Goal: Task Accomplishment & Management: Manage account settings

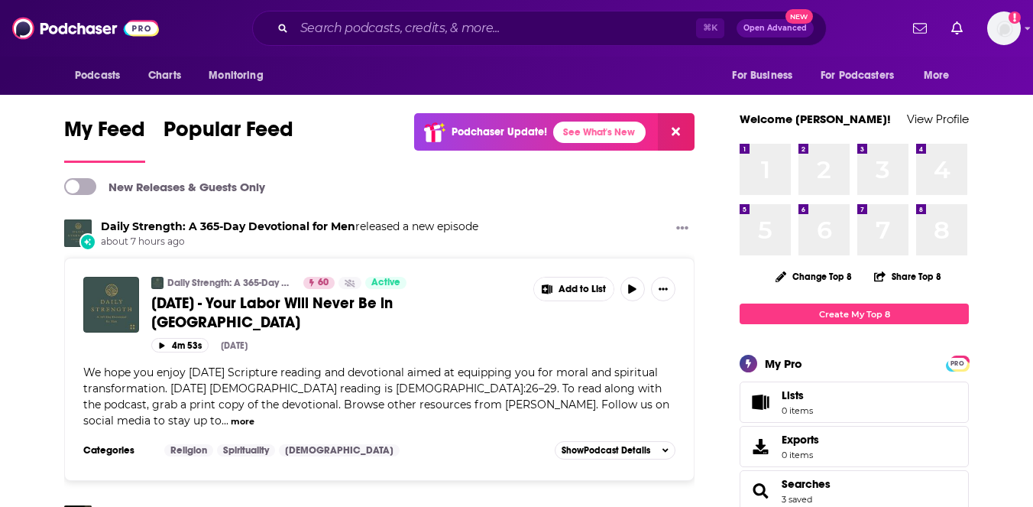
click at [1002, 28] on img "Logged in as mattvent" at bounding box center [1004, 28] width 34 height 34
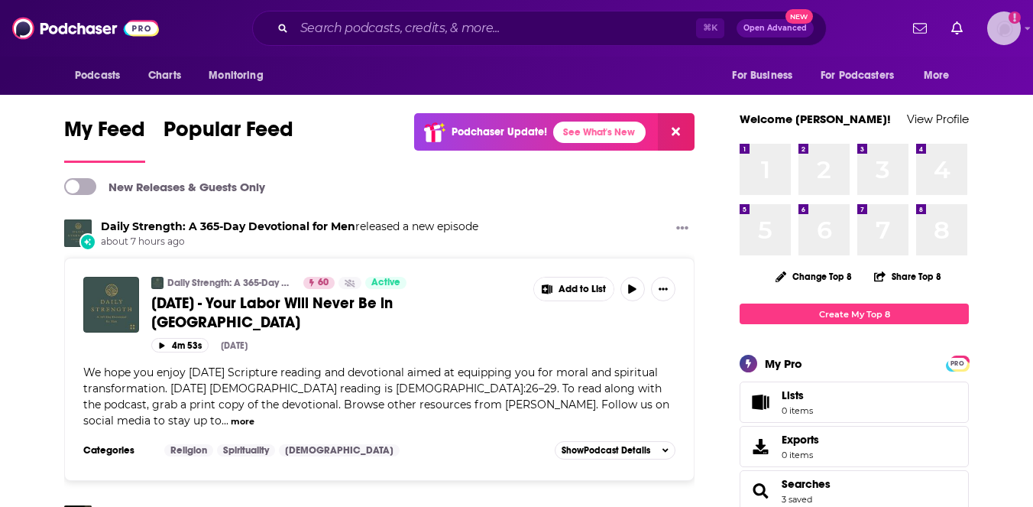
click at [1004, 39] on img "Logged in as mattvent" at bounding box center [1004, 28] width 34 height 34
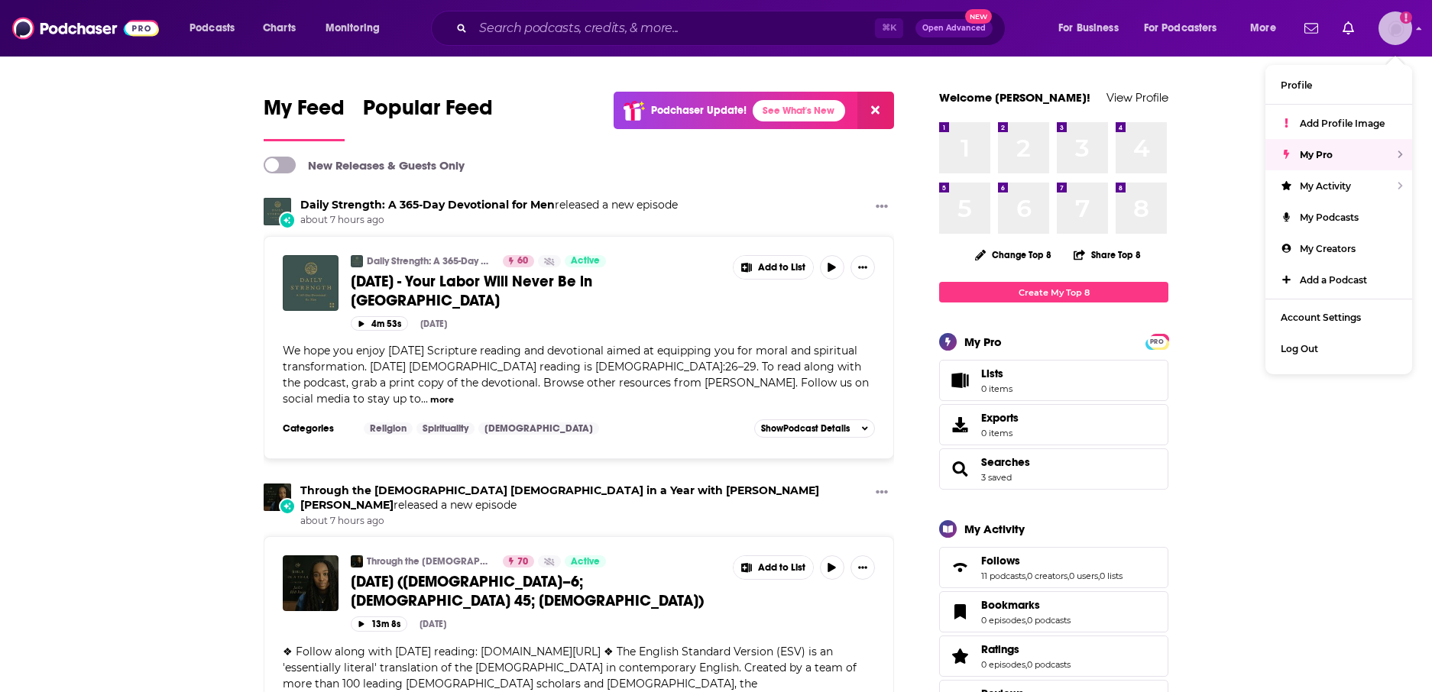
click at [1033, 28] on img "Logged in as mattvent" at bounding box center [1396, 28] width 34 height 34
click at [1033, 314] on link "Account Settings" at bounding box center [1339, 317] width 147 height 31
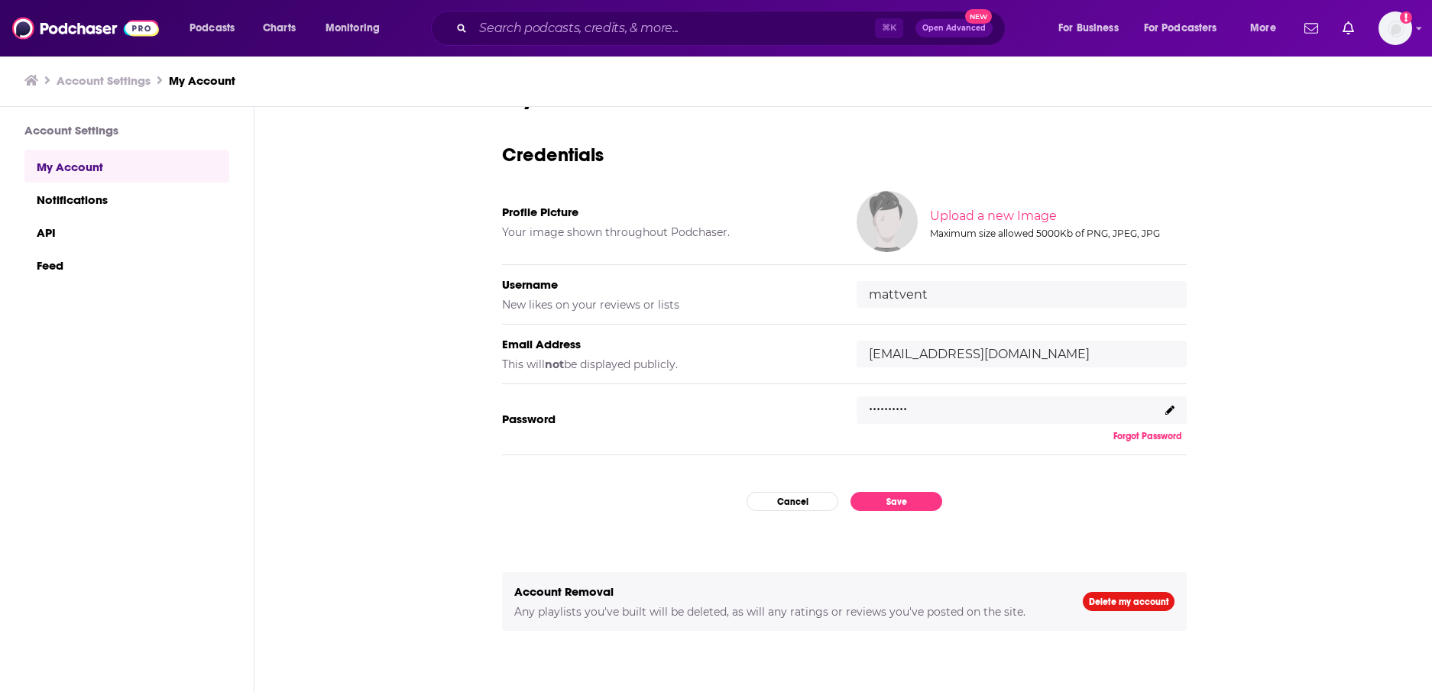
scroll to position [1, 0]
click at [116, 79] on h3 "Account Settings" at bounding box center [104, 80] width 94 height 15
click at [30, 76] on icon at bounding box center [31, 80] width 14 height 12
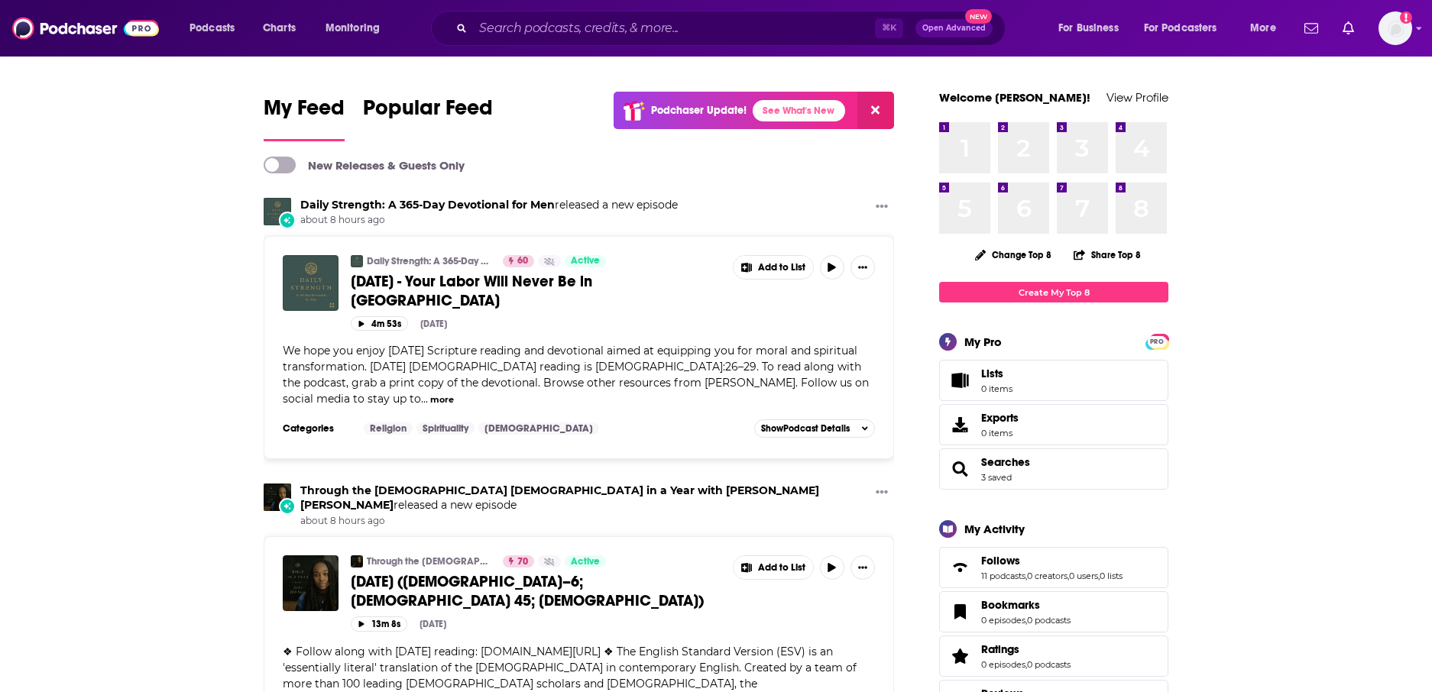
click at [1033, 29] on div "Podcasts Charts Monitoring ⌘ K Open Advanced New For Business For Podcasters Mo…" at bounding box center [716, 28] width 1432 height 57
click at [1033, 29] on icon "Show profile menu" at bounding box center [1419, 29] width 5 height 3
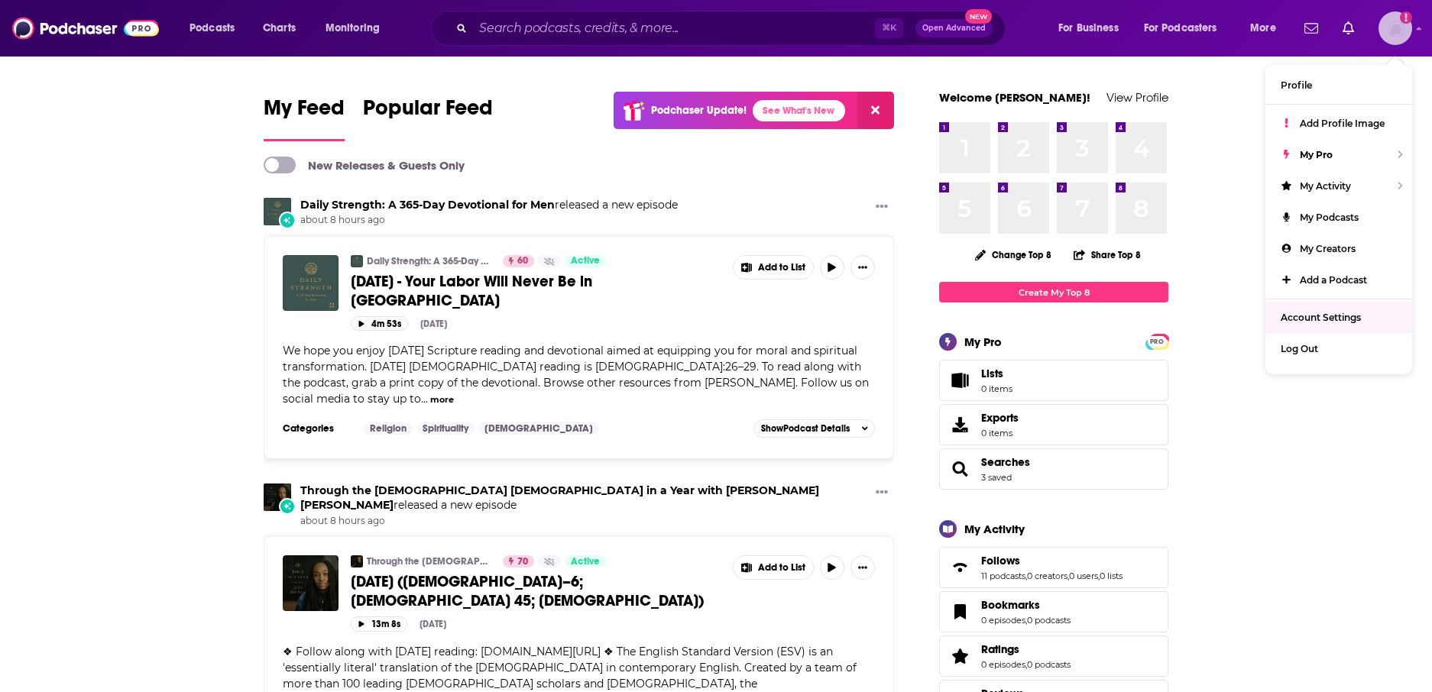
click at [1033, 316] on span "Account Settings" at bounding box center [1321, 317] width 80 height 11
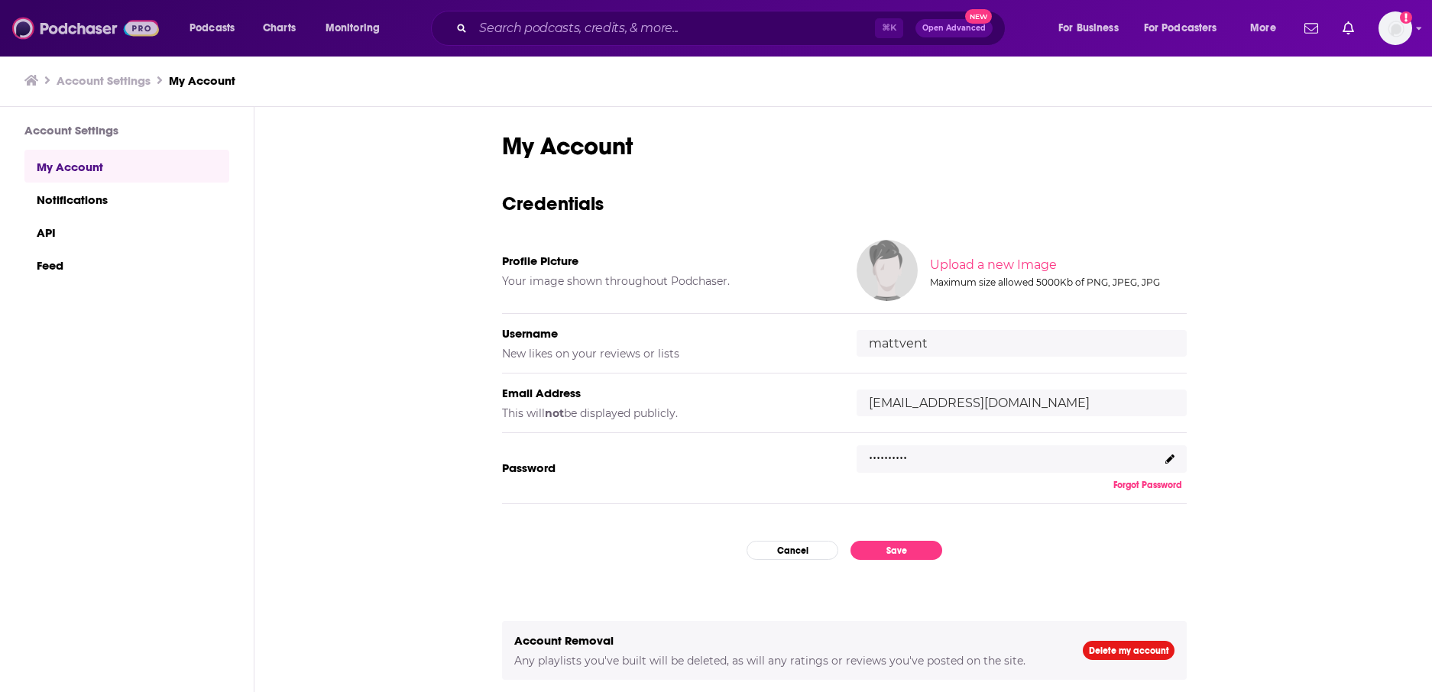
click at [66, 24] on img at bounding box center [85, 28] width 147 height 29
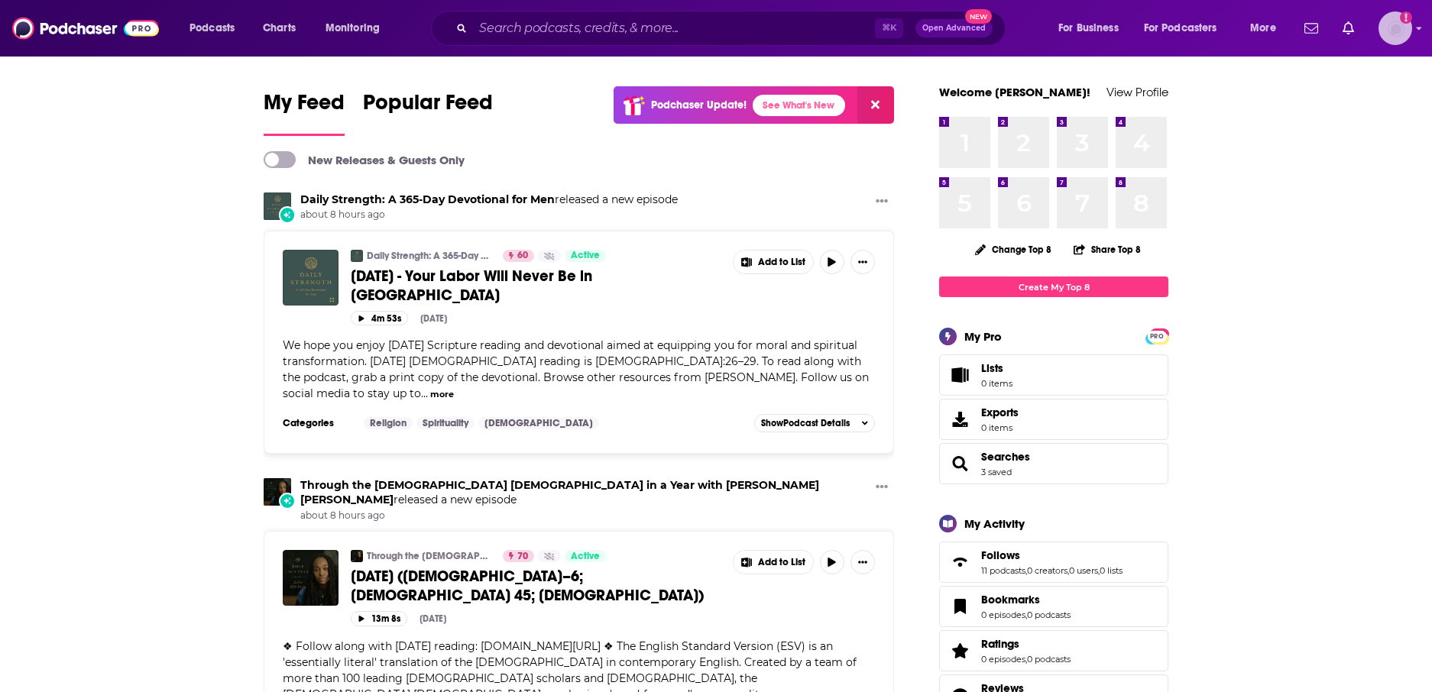
click at [1033, 26] on img "Logged in as mattvent" at bounding box center [1396, 28] width 34 height 34
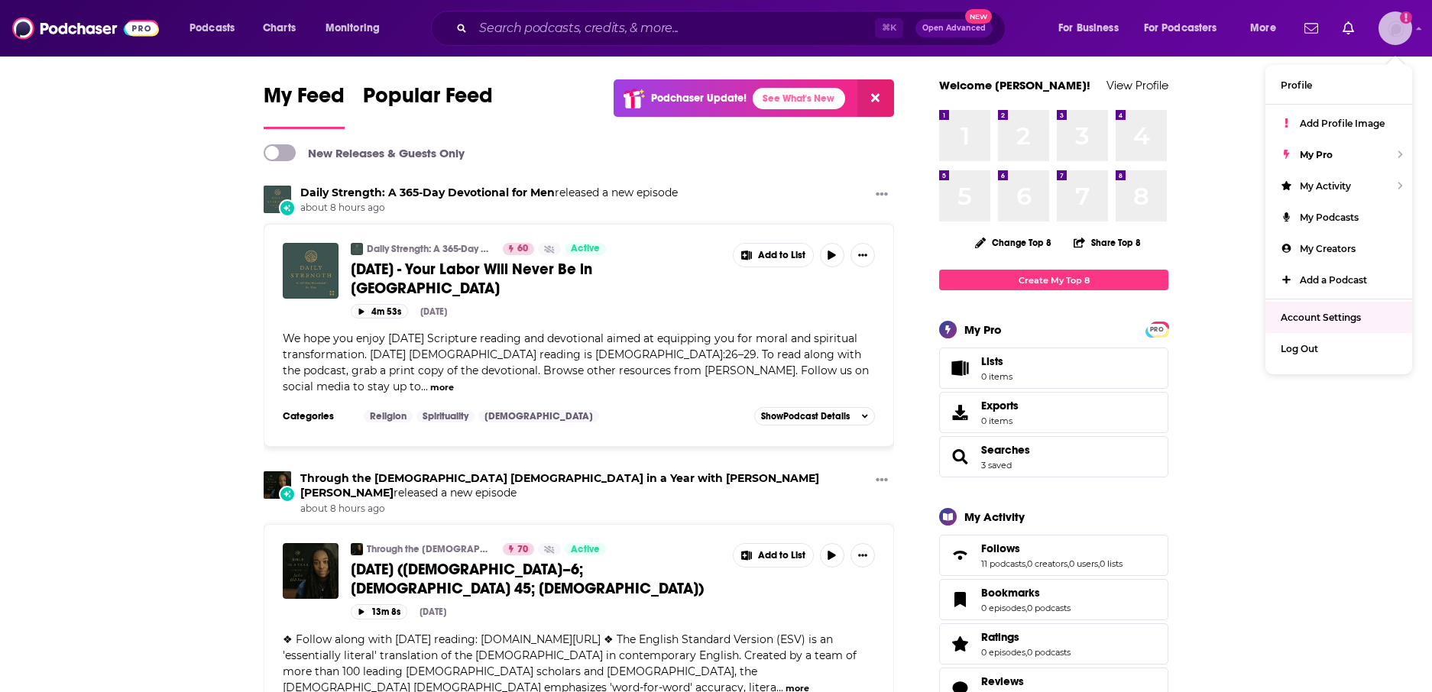
scroll to position [13, 0]
click at [1033, 313] on span "Account Settings" at bounding box center [1321, 316] width 80 height 11
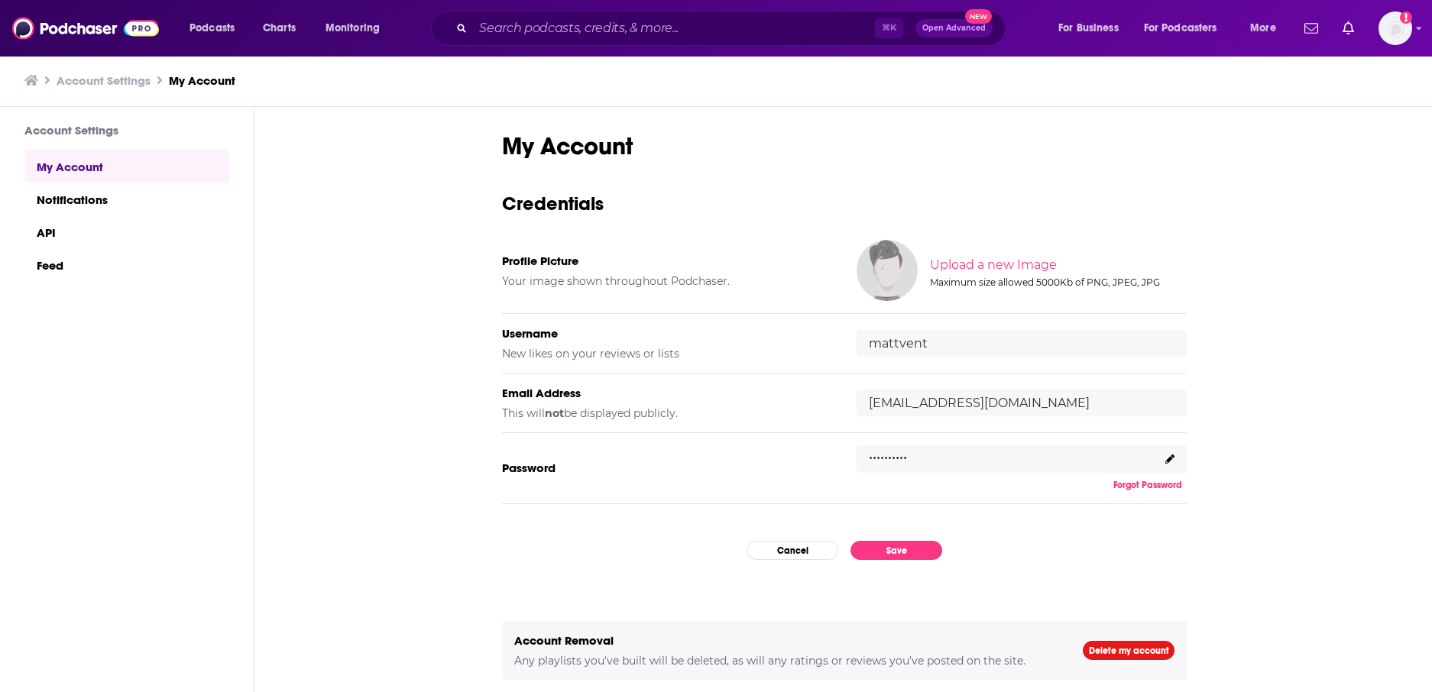
click at [1013, 465] on div ".........." at bounding box center [1022, 460] width 330 height 28
click at [1033, 459] on icon at bounding box center [1170, 459] width 9 height 9
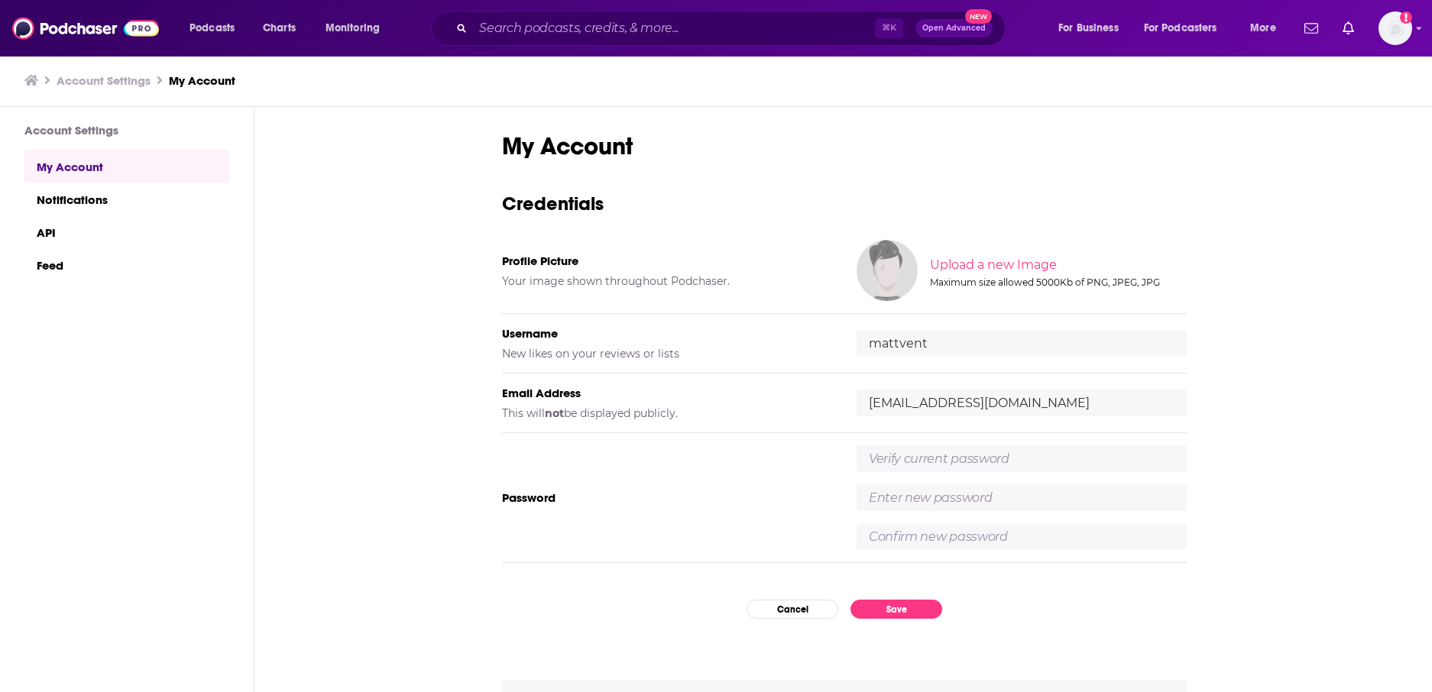
click at [1010, 457] on input "text" at bounding box center [1022, 459] width 330 height 27
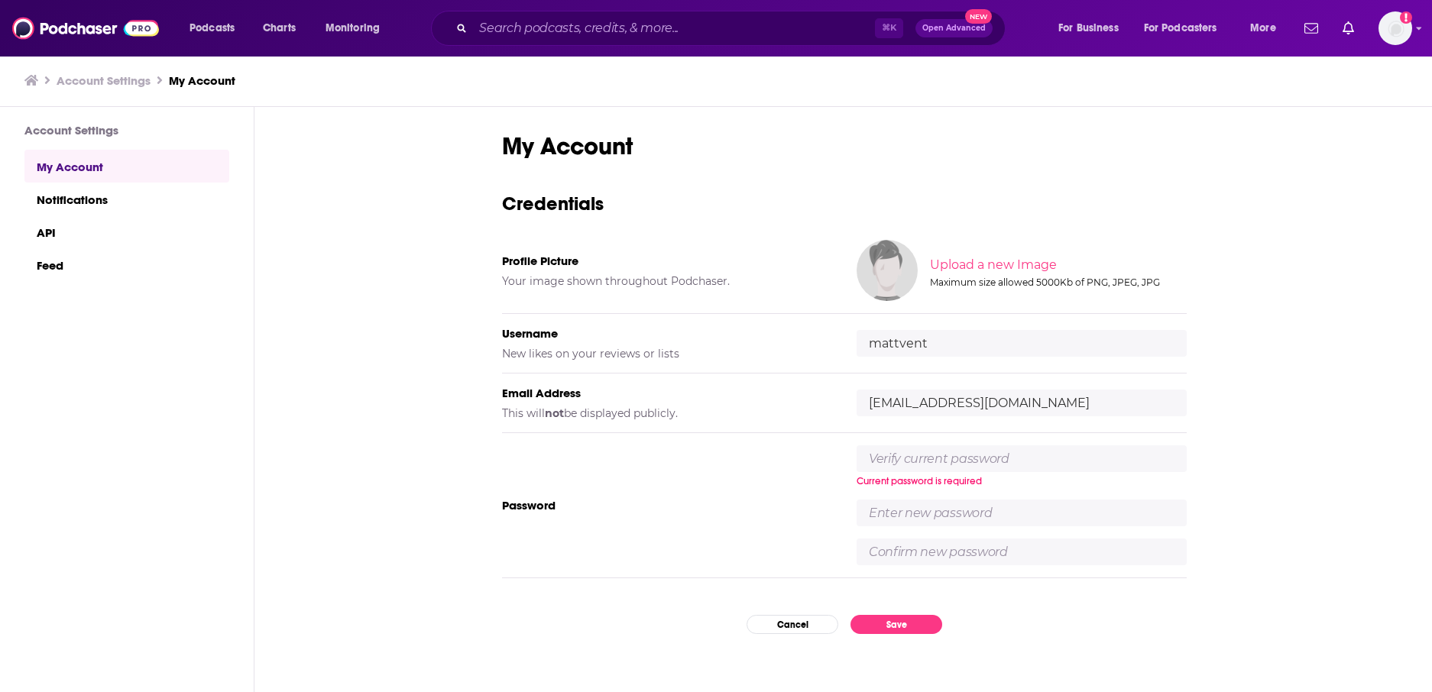
click at [1033, 440] on div "My Account Credentials Profile Picture Your image shown throughout Podchaser. U…" at bounding box center [845, 400] width 1180 height 587
drag, startPoint x: 1288, startPoint y: 431, endPoint x: 1205, endPoint y: 446, distance: 84.6
click at [1033, 433] on div "My Account Credentials Profile Picture Your image shown throughout Podchaser. U…" at bounding box center [845, 400] width 1180 height 587
click at [1010, 505] on input "text" at bounding box center [1022, 513] width 330 height 27
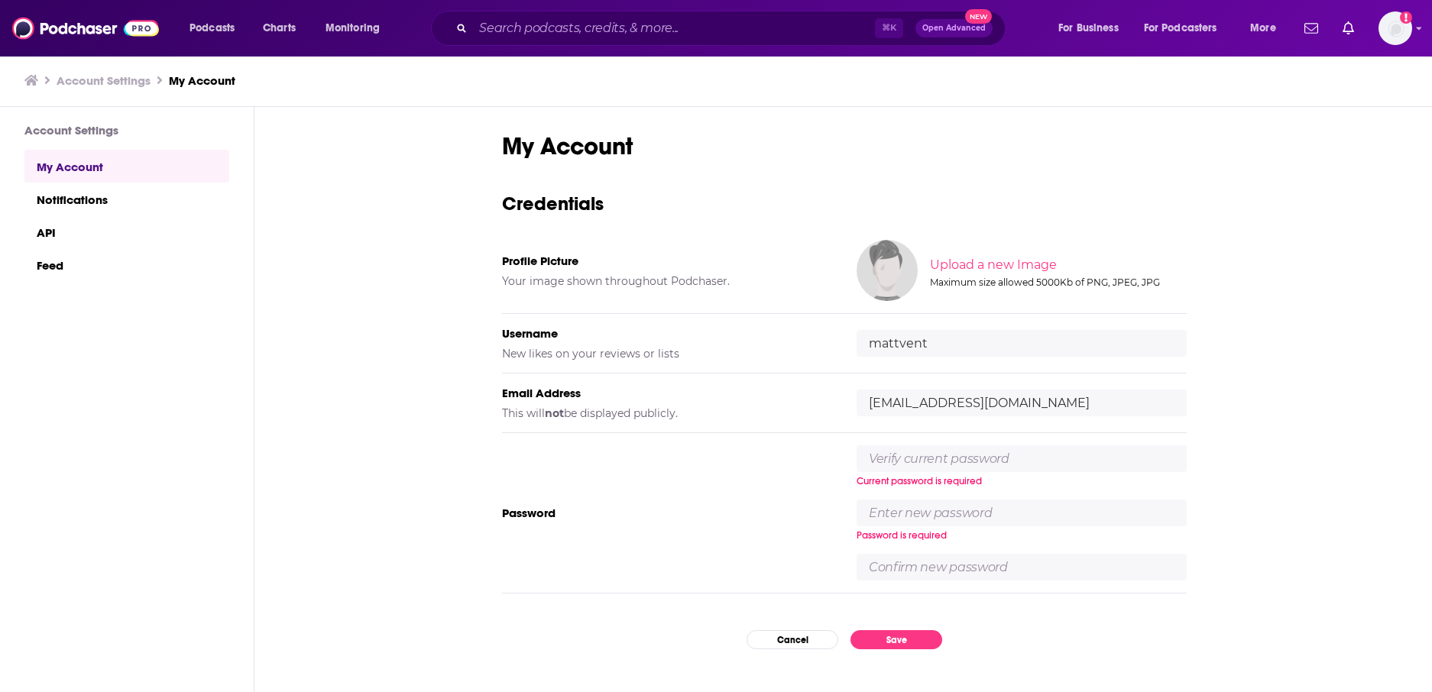
drag, startPoint x: 1257, startPoint y: 381, endPoint x: 1247, endPoint y: 390, distance: 13.5
click at [1033, 382] on div "My Account Credentials Profile Picture Your image shown throughout Podchaser. U…" at bounding box center [845, 400] width 1180 height 587
click at [791, 506] on button "Cancel" at bounding box center [793, 640] width 92 height 19
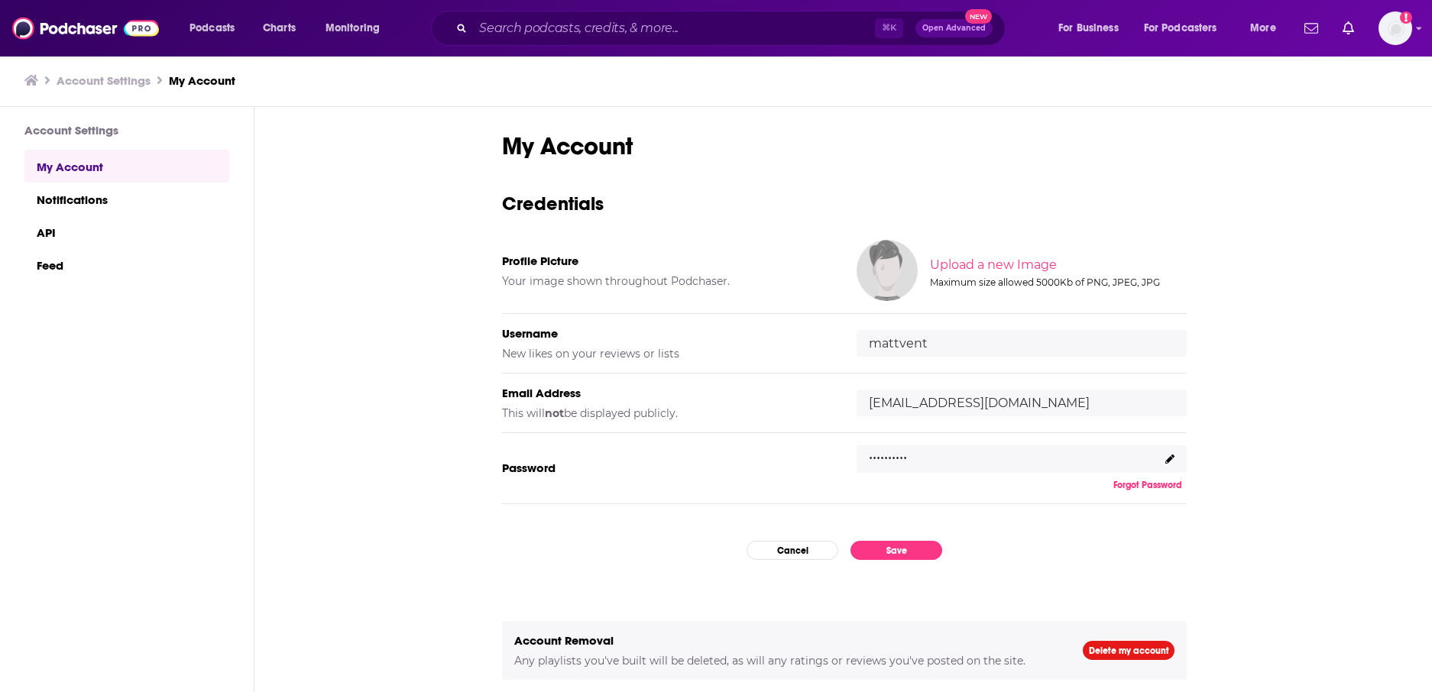
click at [885, 459] on p ".........." at bounding box center [888, 453] width 38 height 22
click at [879, 458] on p ".........." at bounding box center [888, 453] width 38 height 22
drag, startPoint x: 893, startPoint y: 459, endPoint x: 907, endPoint y: 461, distance: 14.7
click at [895, 459] on p ".........." at bounding box center [888, 453] width 38 height 22
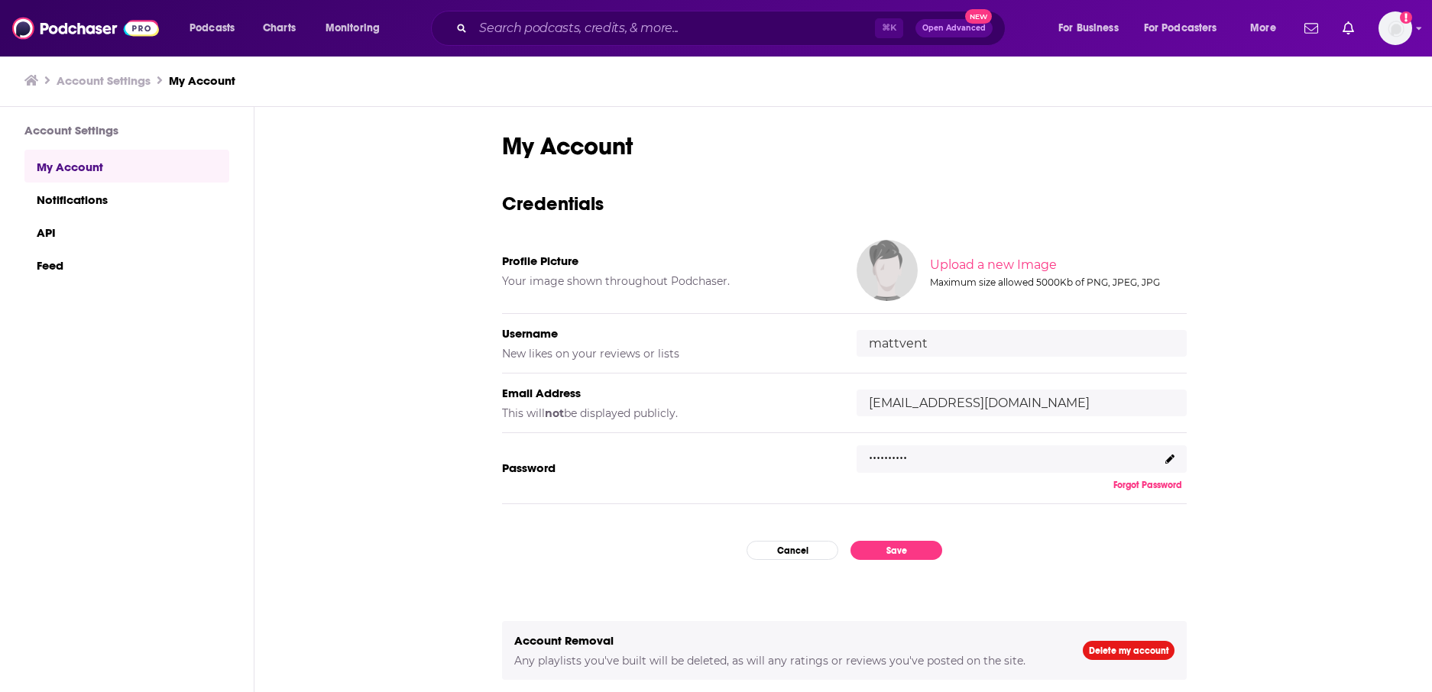
click at [916, 461] on div ".........." at bounding box center [1022, 460] width 330 height 28
click at [788, 506] on button "Cancel" at bounding box center [793, 550] width 92 height 19
click at [1033, 25] on img "Logged in as mattvent" at bounding box center [1396, 28] width 34 height 34
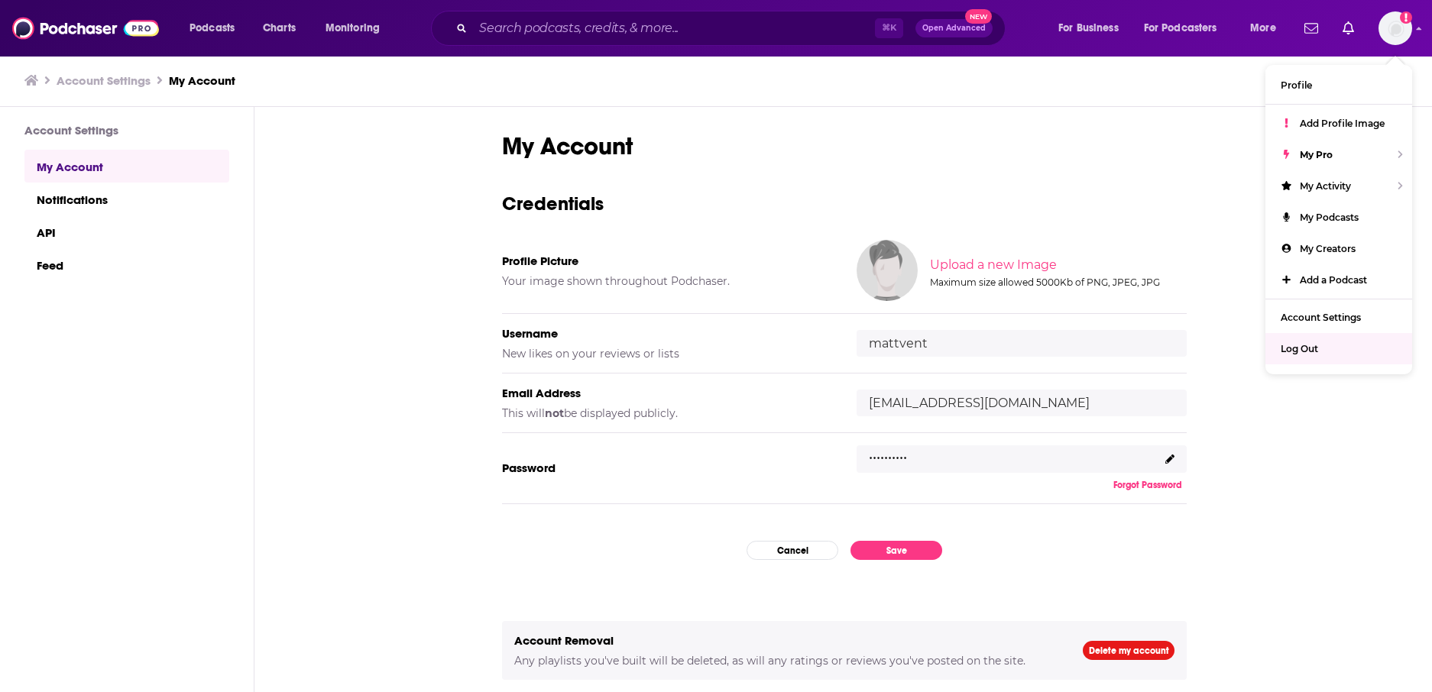
click at [1033, 484] on div "My Account Credentials Profile Picture Your image shown throughout Podchaser. U…" at bounding box center [845, 400] width 1180 height 587
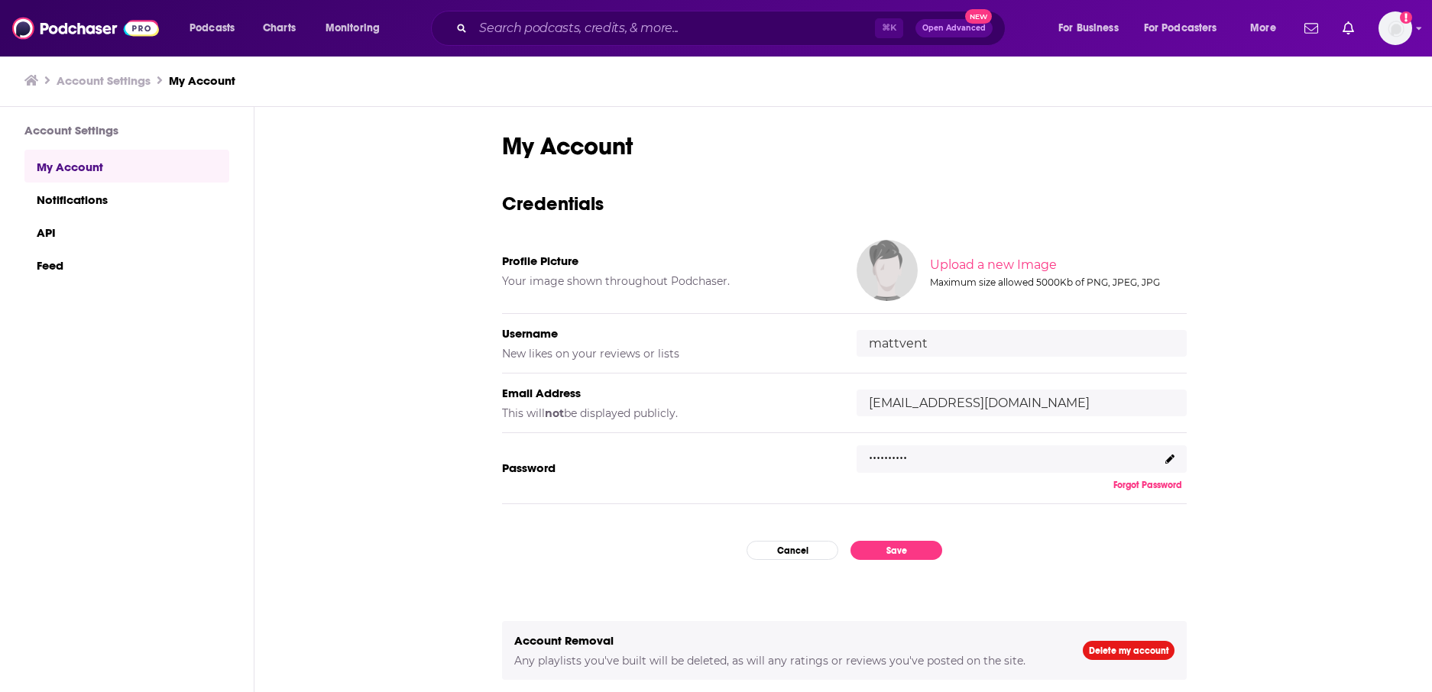
scroll to position [49, 0]
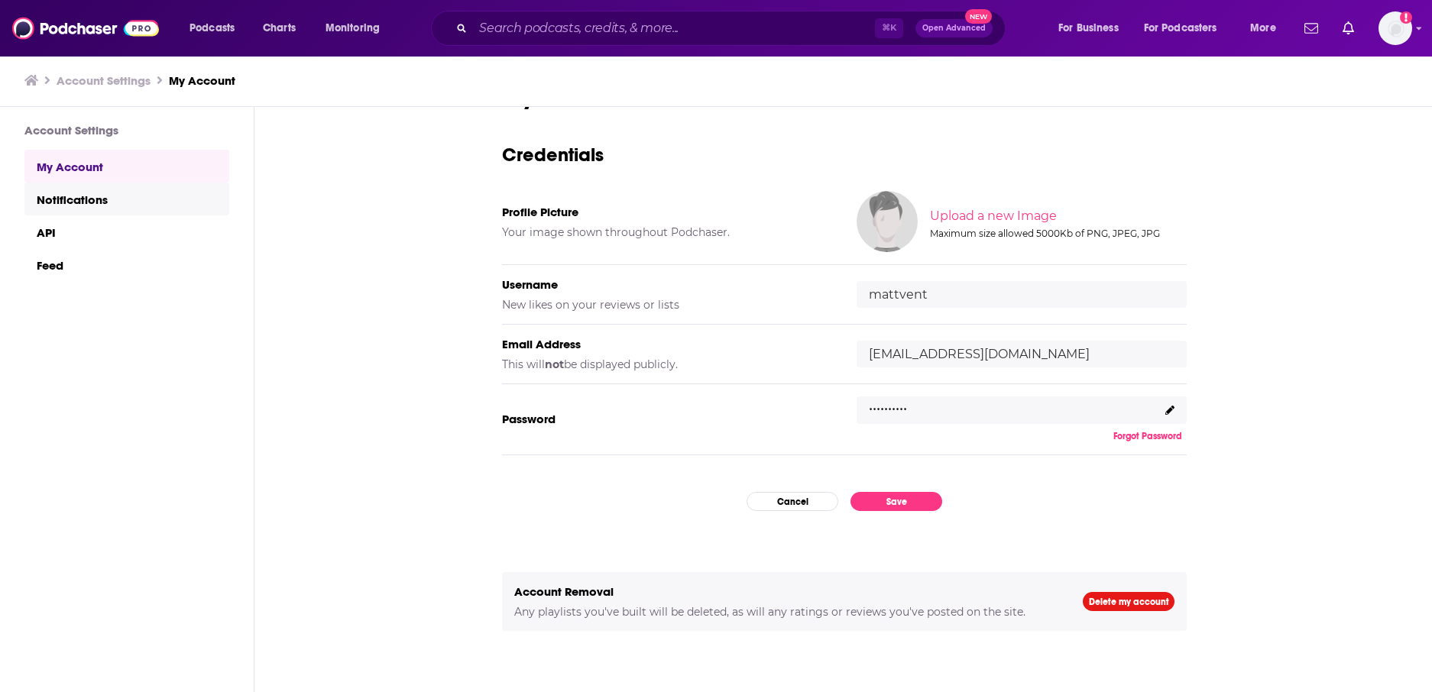
click at [57, 206] on link "Notifications" at bounding box center [126, 199] width 205 height 33
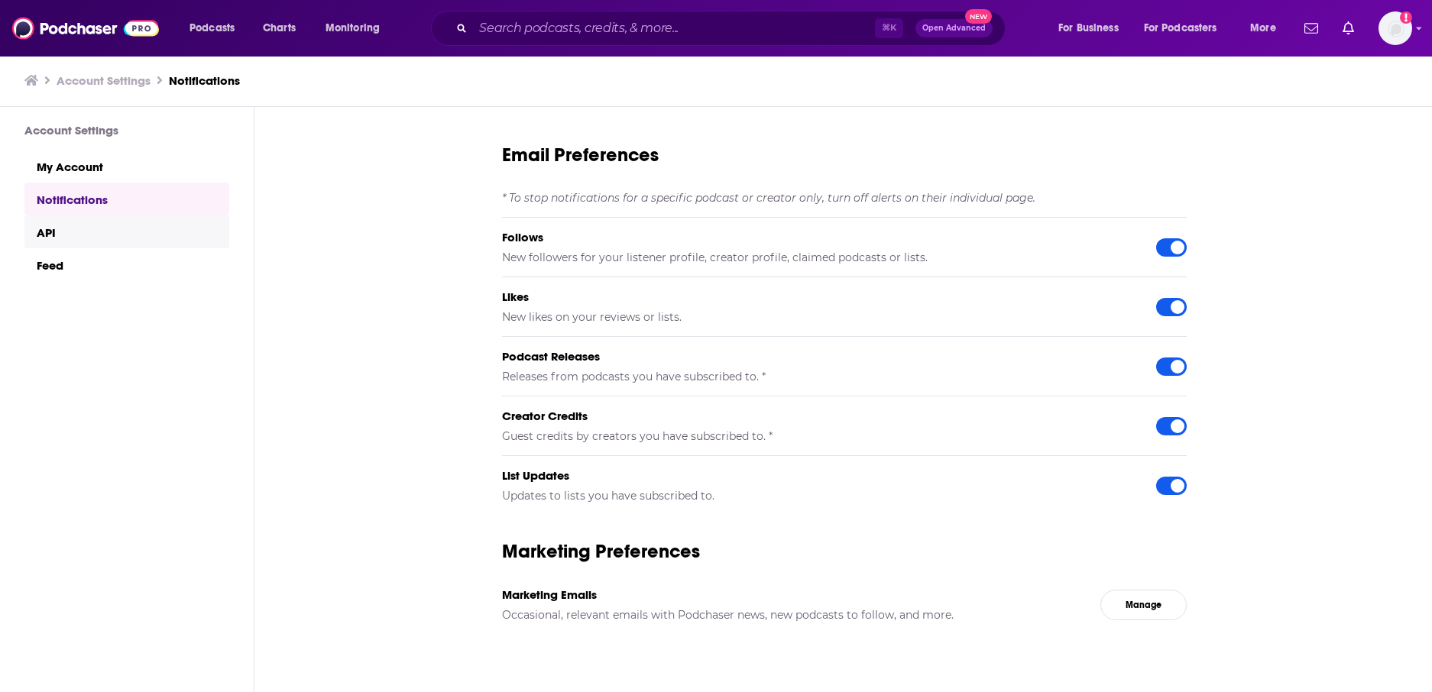
click at [79, 232] on link "API" at bounding box center [126, 232] width 205 height 33
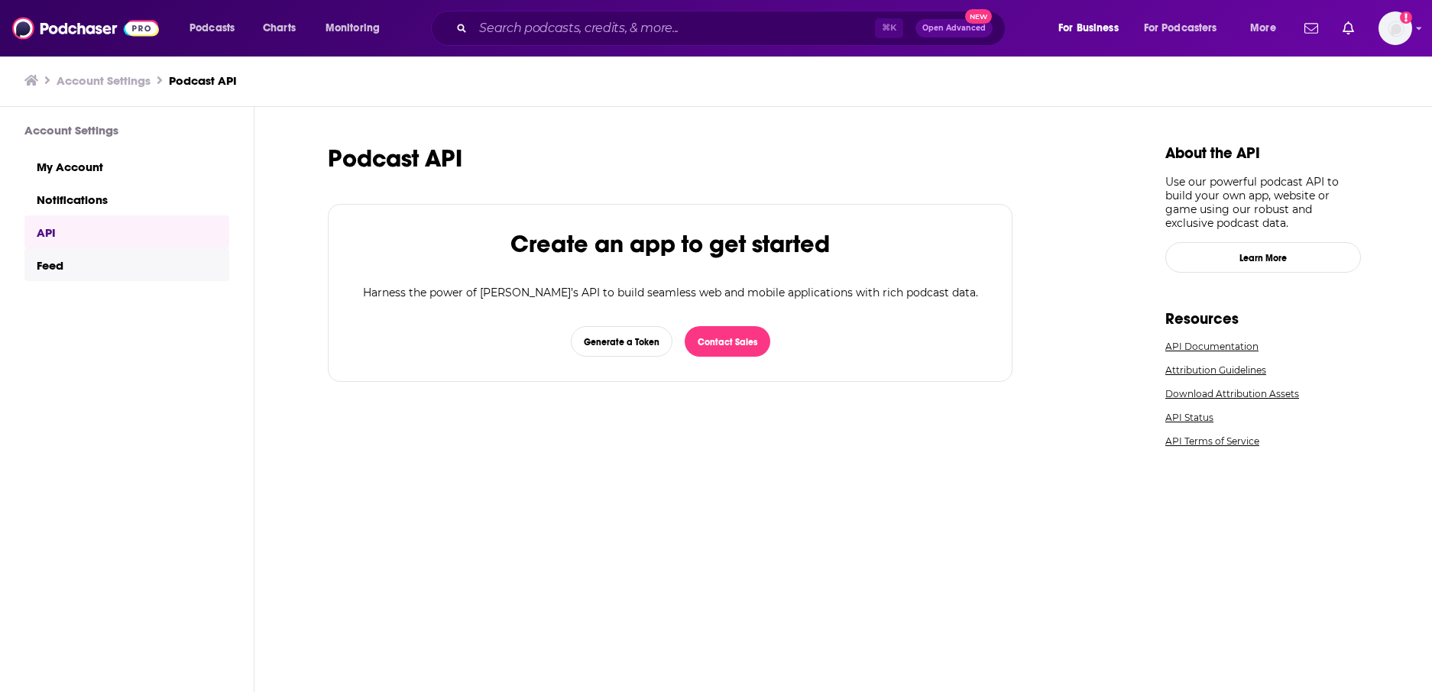
click at [79, 278] on link "Feed" at bounding box center [126, 264] width 205 height 33
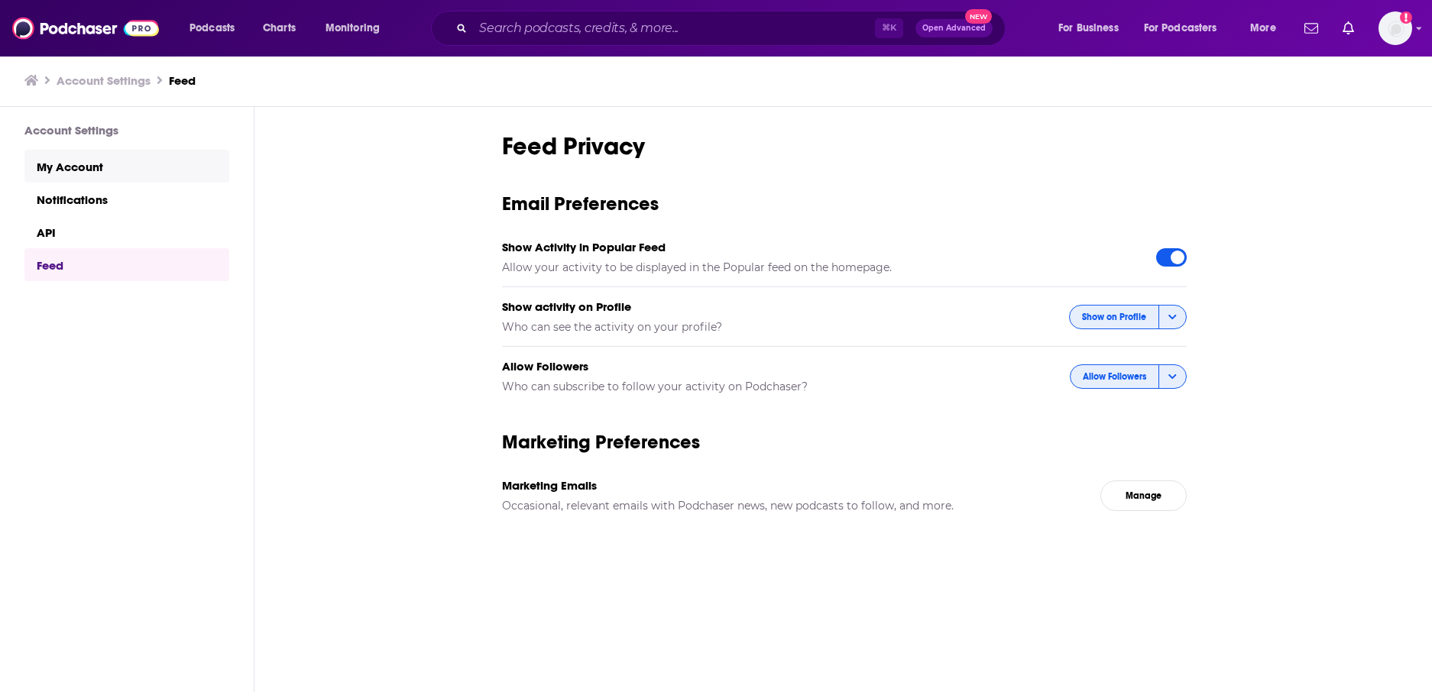
click at [86, 176] on link "My Account" at bounding box center [126, 166] width 205 height 33
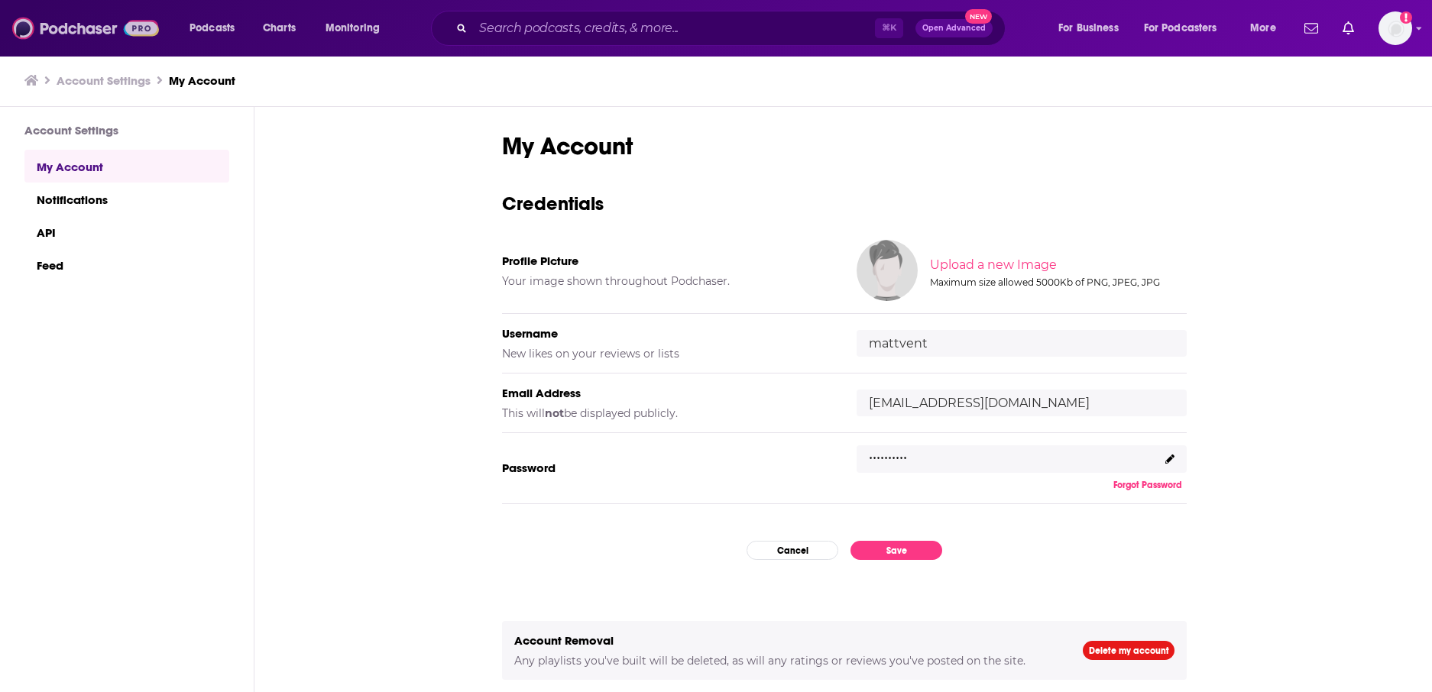
click at [57, 30] on img at bounding box center [85, 28] width 147 height 29
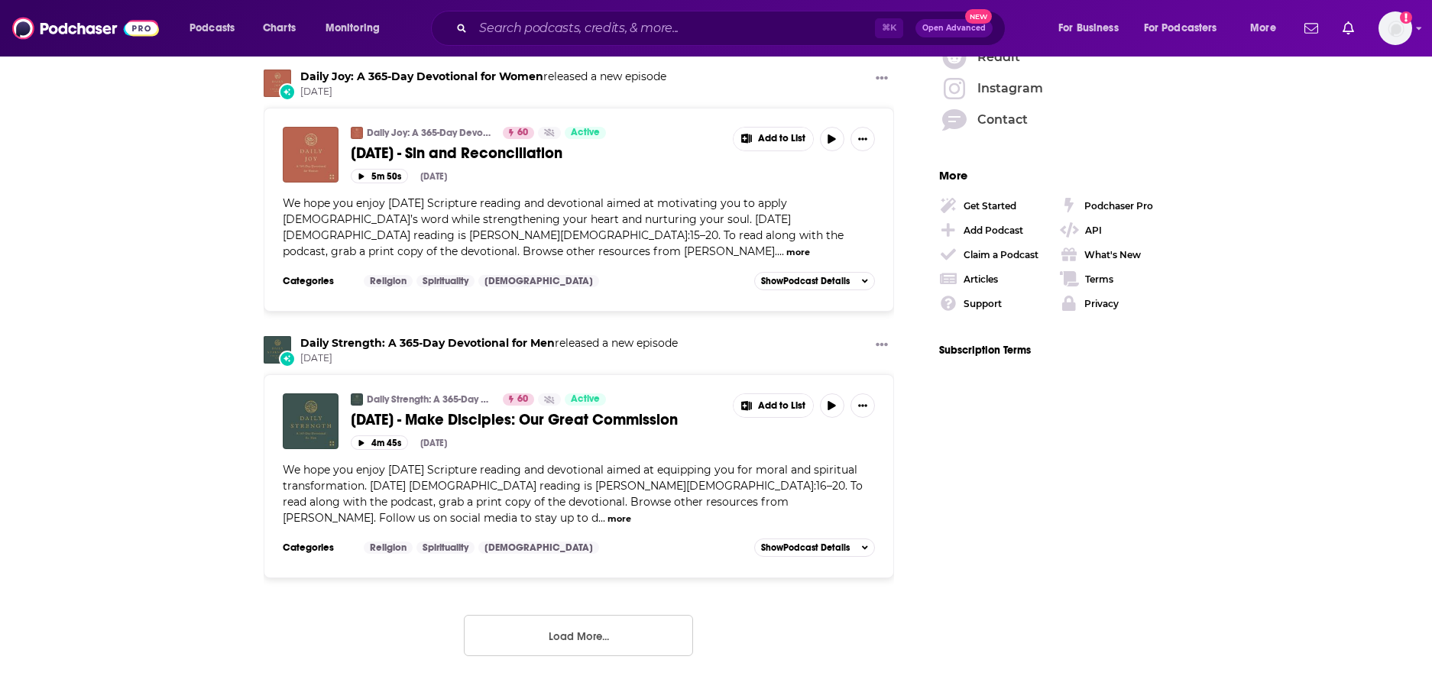
scroll to position [2744, 0]
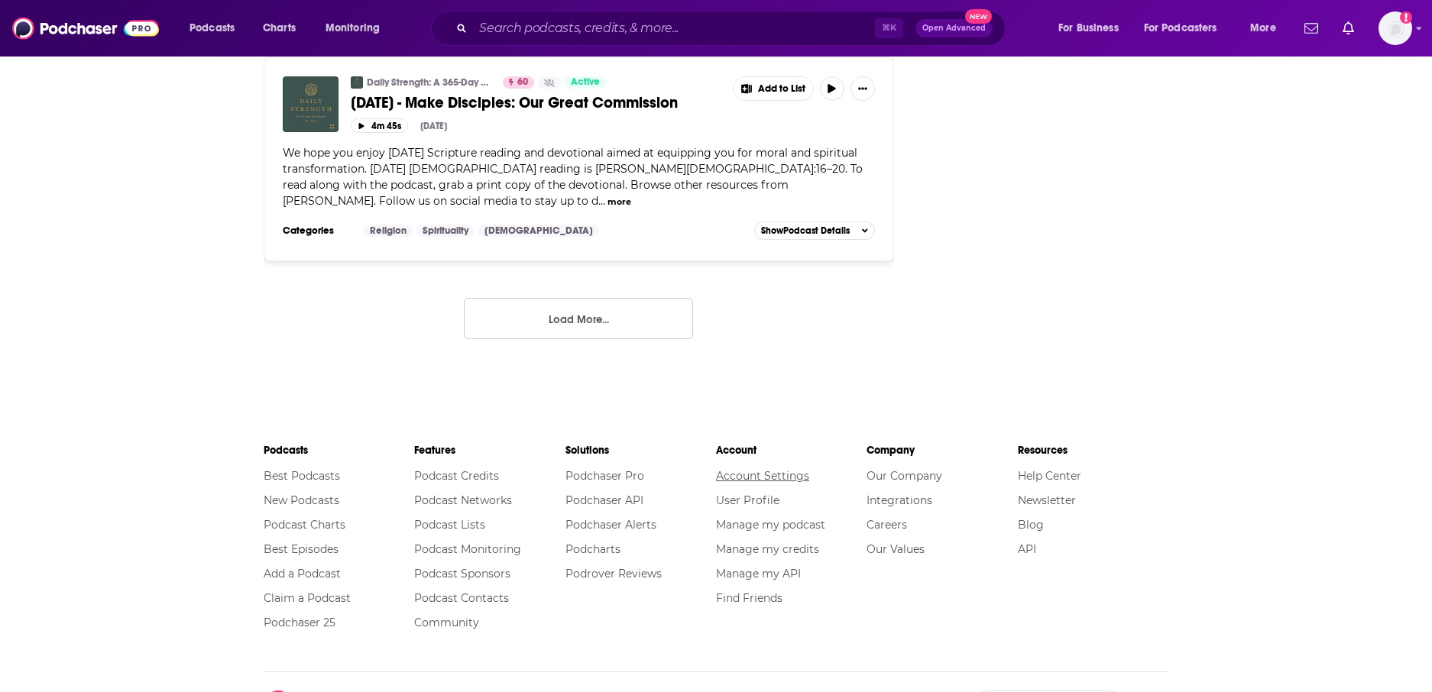
click at [763, 469] on link "Account Settings" at bounding box center [762, 476] width 93 height 14
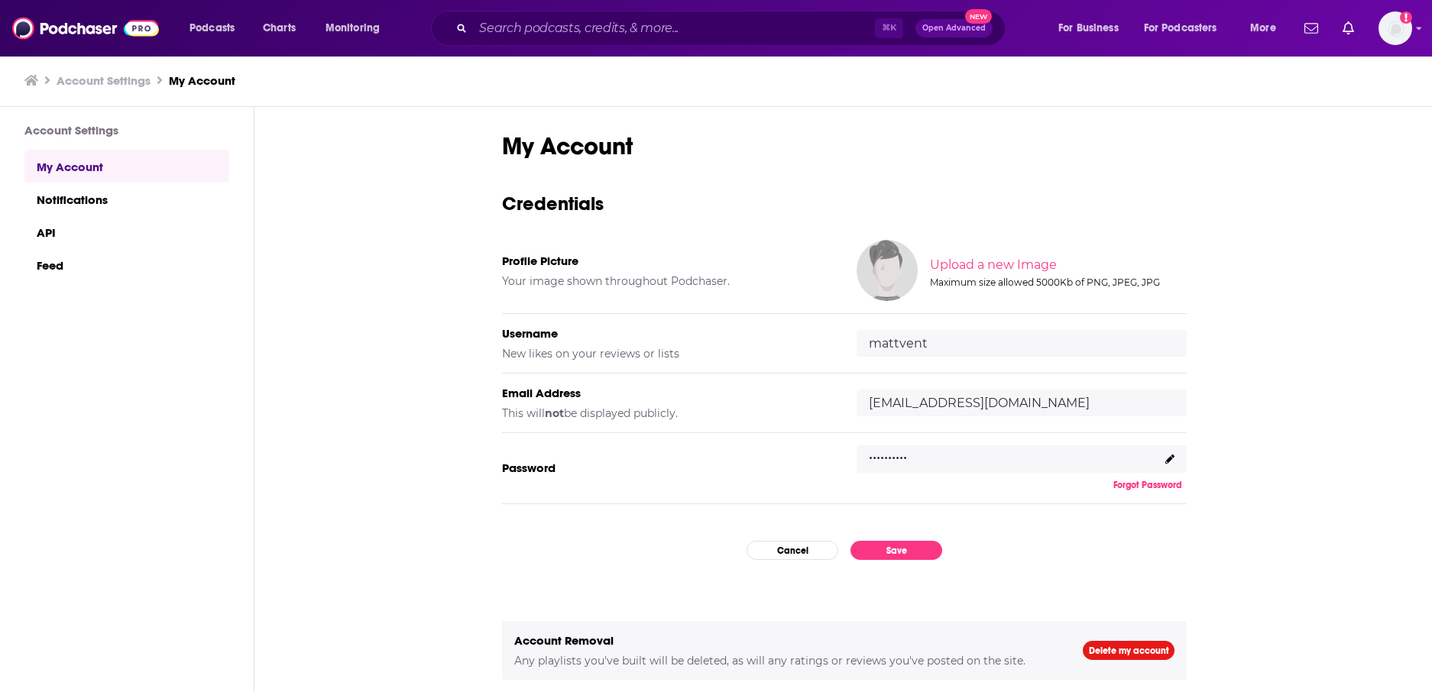
click at [70, 76] on h3 "Account Settings" at bounding box center [104, 80] width 94 height 15
